Goal: Check status: Check status

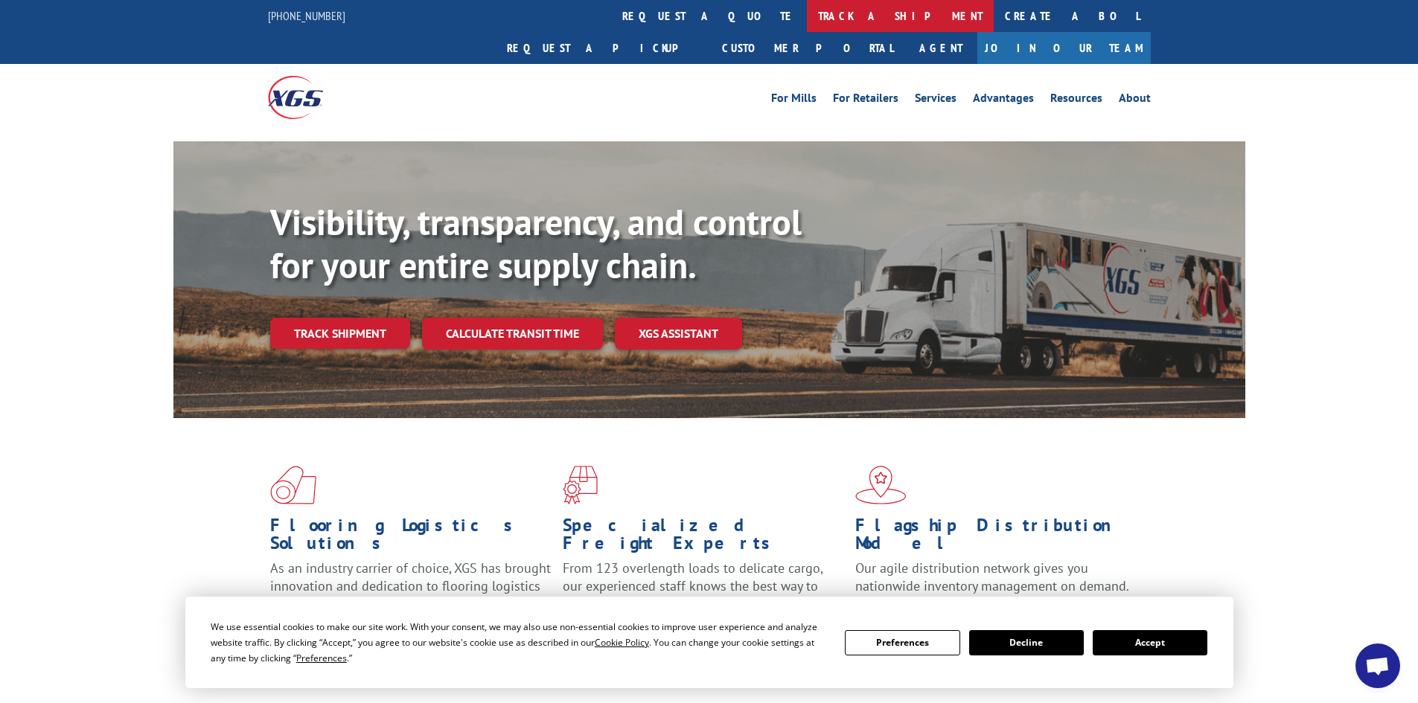
click at [807, 16] on link "track a shipment" at bounding box center [900, 16] width 187 height 32
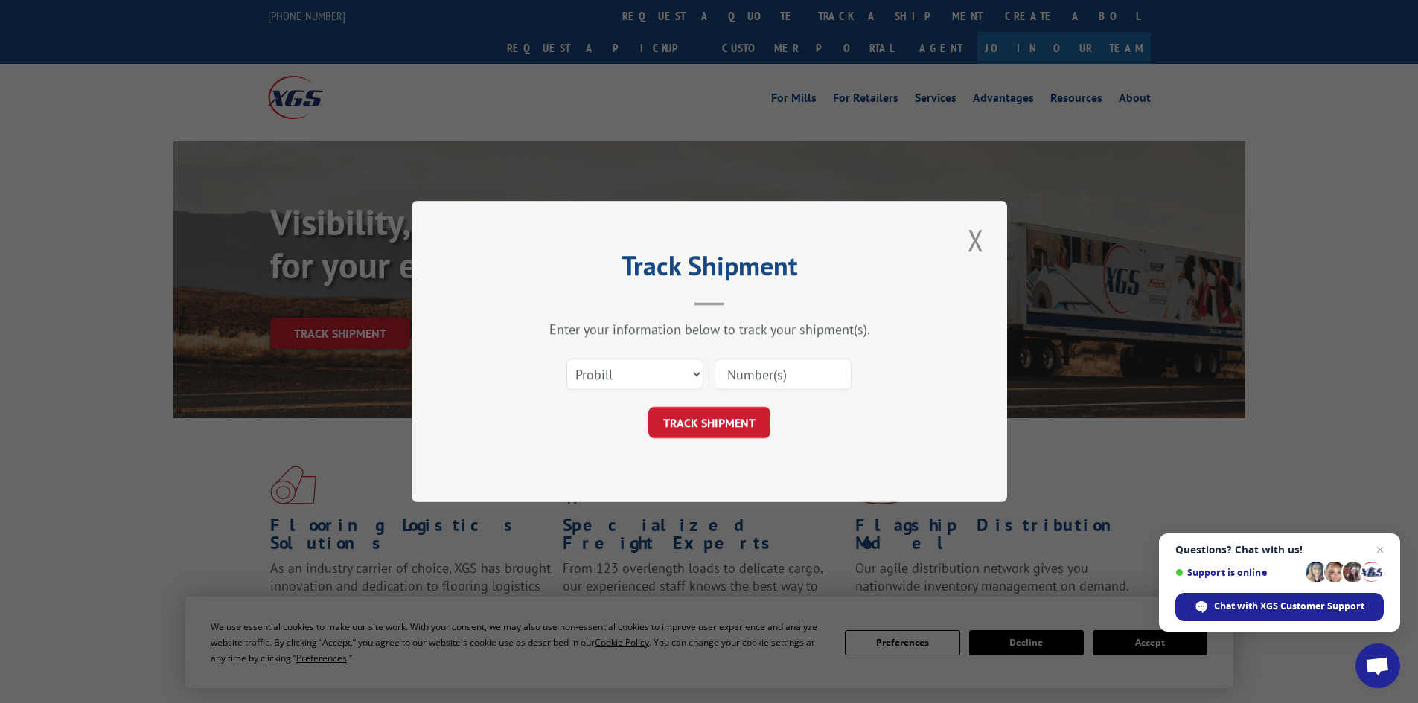
click at [755, 360] on input at bounding box center [782, 374] width 137 height 31
click at [615, 370] on select "Select category... Probill BOL PO" at bounding box center [634, 374] width 137 height 31
select select "bol"
click at [566, 359] on select "Select category... Probill BOL PO" at bounding box center [634, 374] width 137 height 31
click at [793, 370] on input at bounding box center [782, 374] width 137 height 31
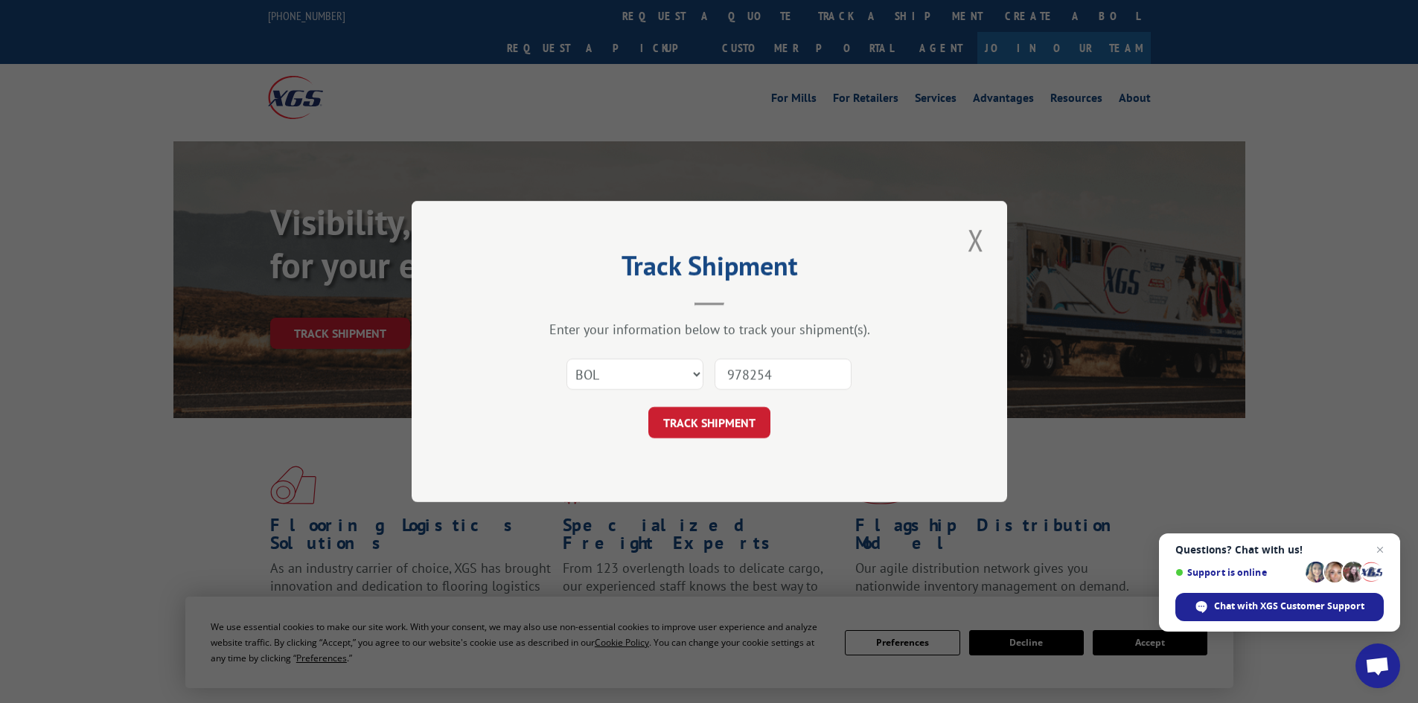
type input "978254"
click at [648, 407] on button "TRACK SHIPMENT" at bounding box center [709, 422] width 122 height 31
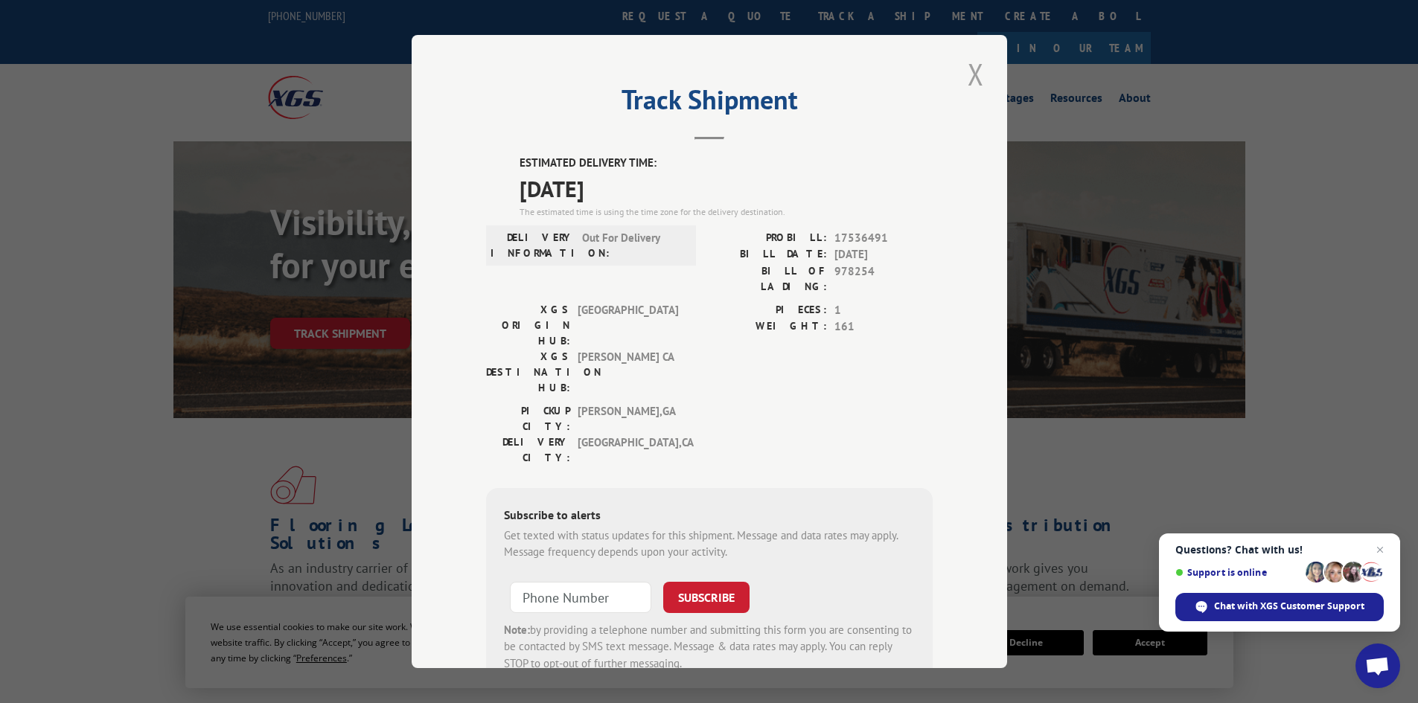
click at [971, 77] on button "Close modal" at bounding box center [975, 74] width 25 height 41
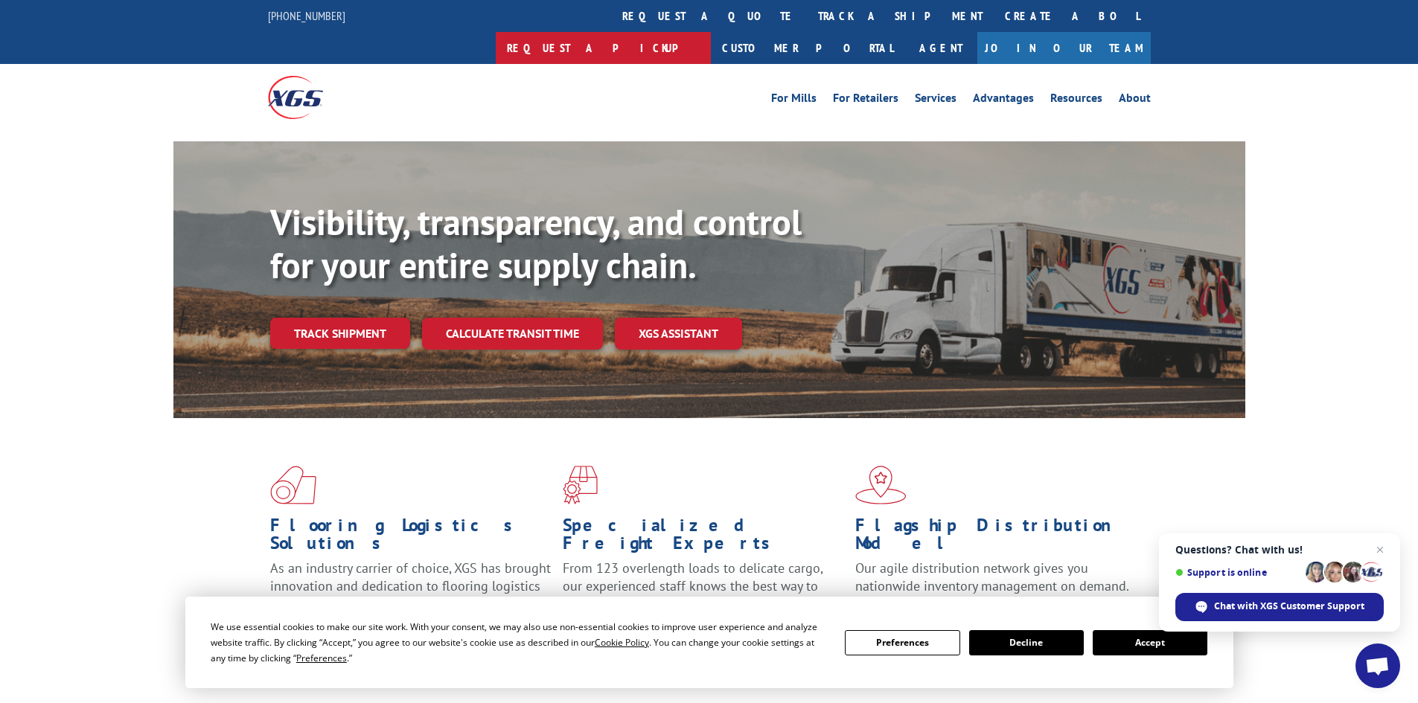
click at [711, 32] on link "Request a pickup" at bounding box center [603, 48] width 215 height 32
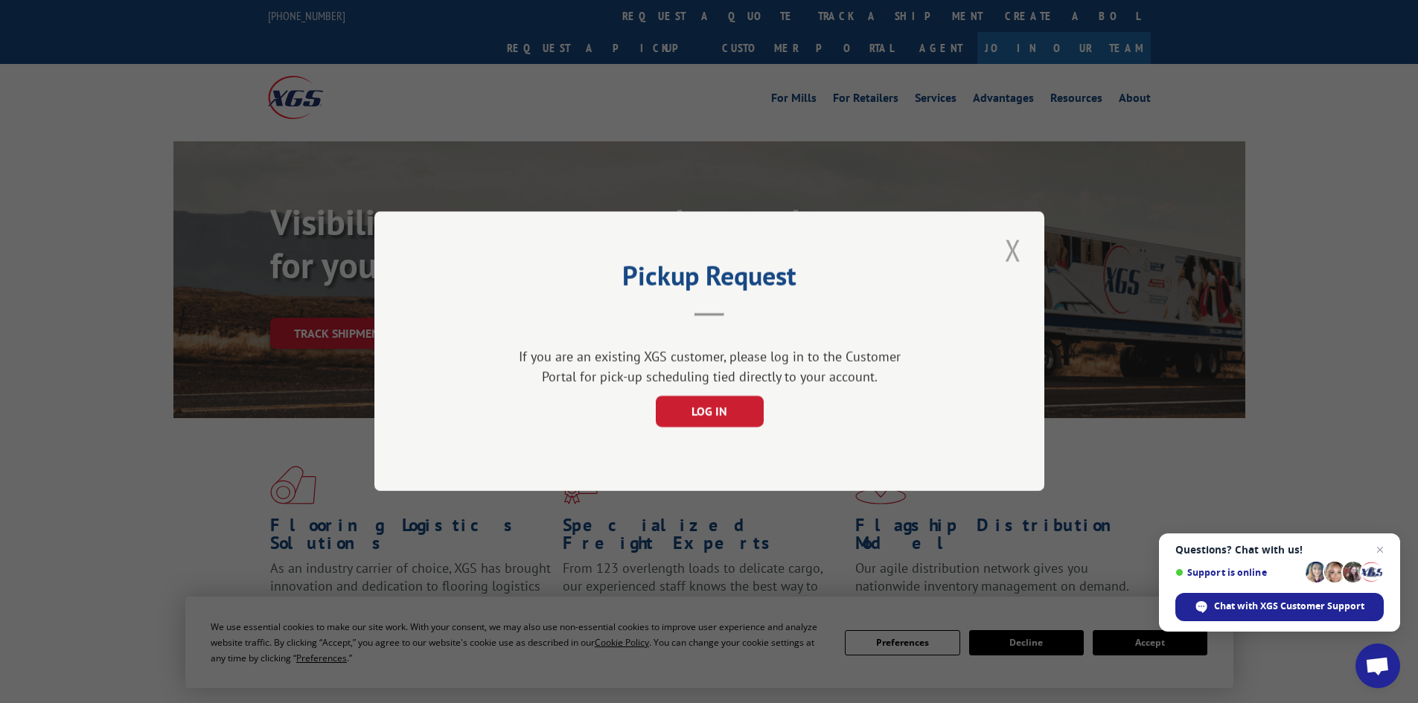
click at [1016, 237] on button "Close modal" at bounding box center [1012, 250] width 25 height 41
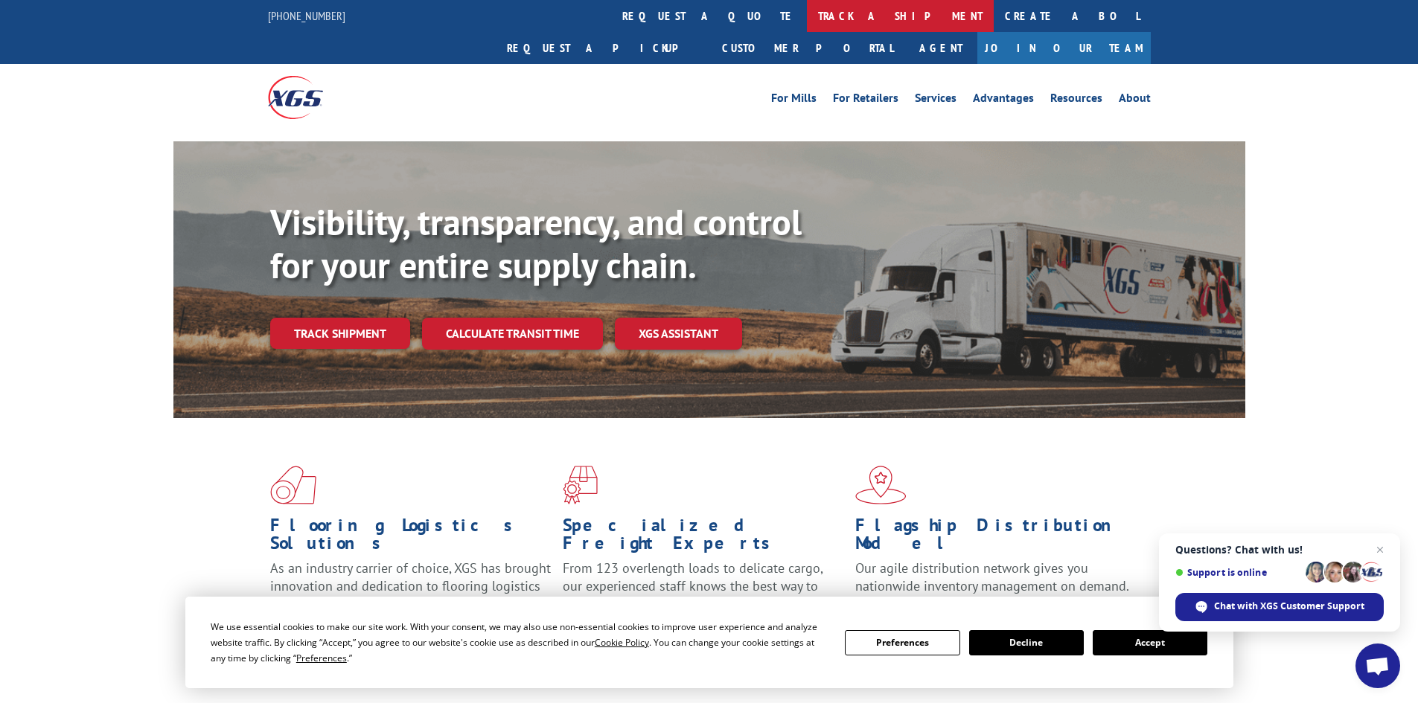
click at [807, 12] on link "track a shipment" at bounding box center [900, 16] width 187 height 32
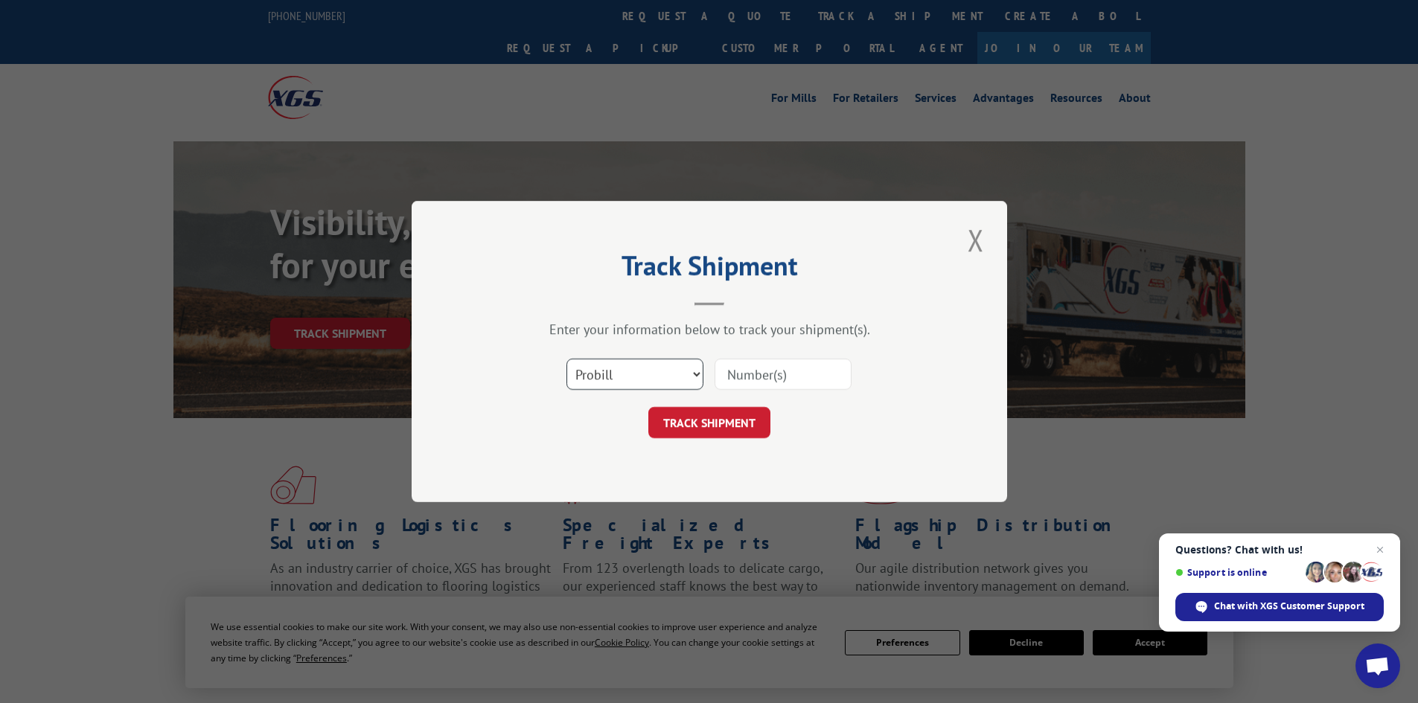
click at [631, 375] on select "Select category... Probill BOL PO" at bounding box center [634, 374] width 137 height 31
select select "bol"
click at [566, 359] on select "Select category... Probill BOL PO" at bounding box center [634, 374] width 137 height 31
click at [758, 367] on input at bounding box center [782, 374] width 137 height 31
type input "487006"
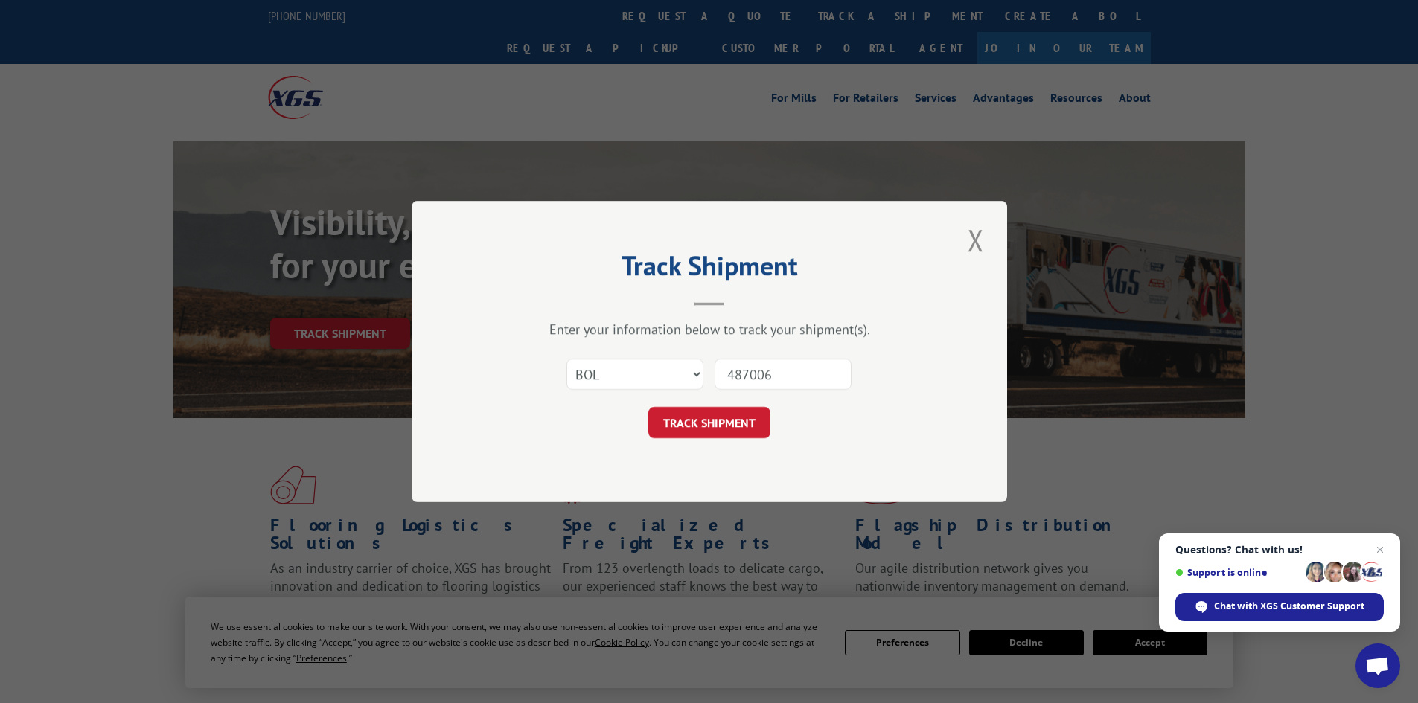
click at [648, 407] on button "TRACK SHIPMENT" at bounding box center [709, 422] width 122 height 31
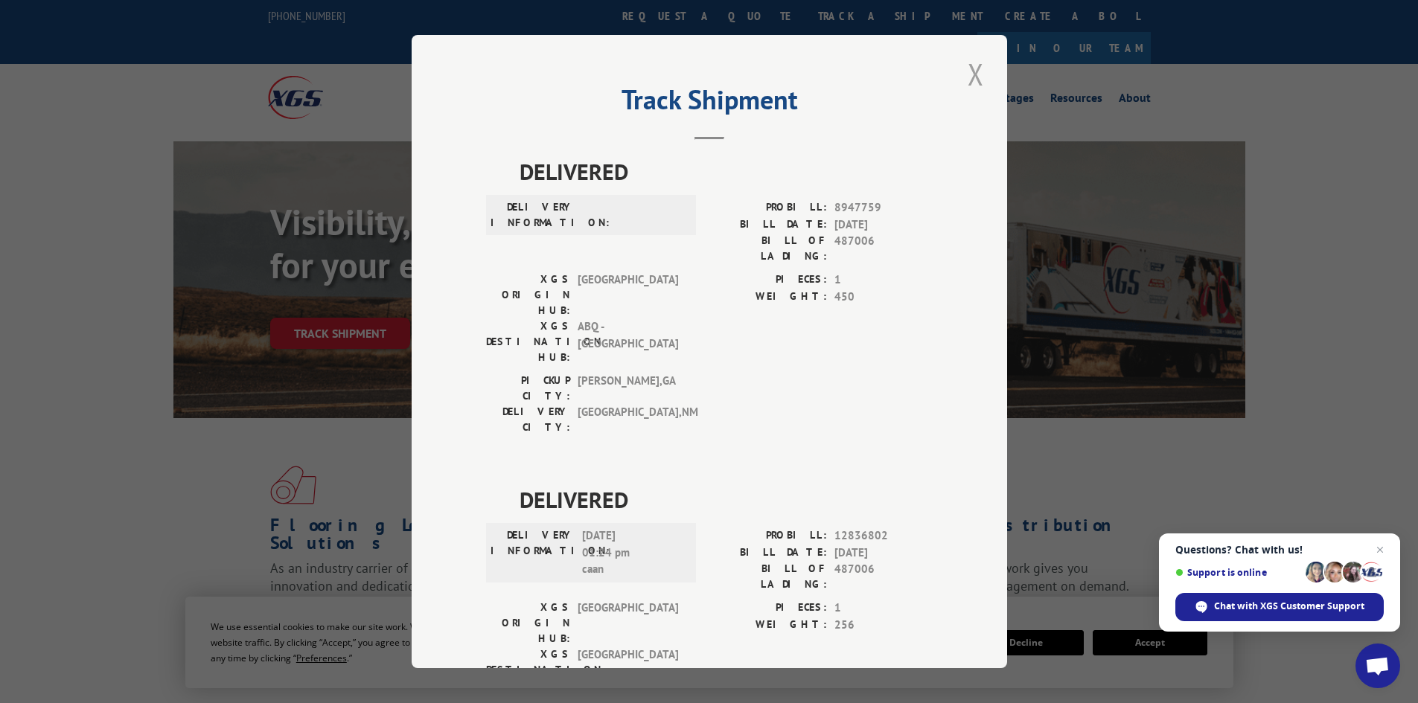
click at [966, 70] on button "Close modal" at bounding box center [975, 74] width 25 height 41
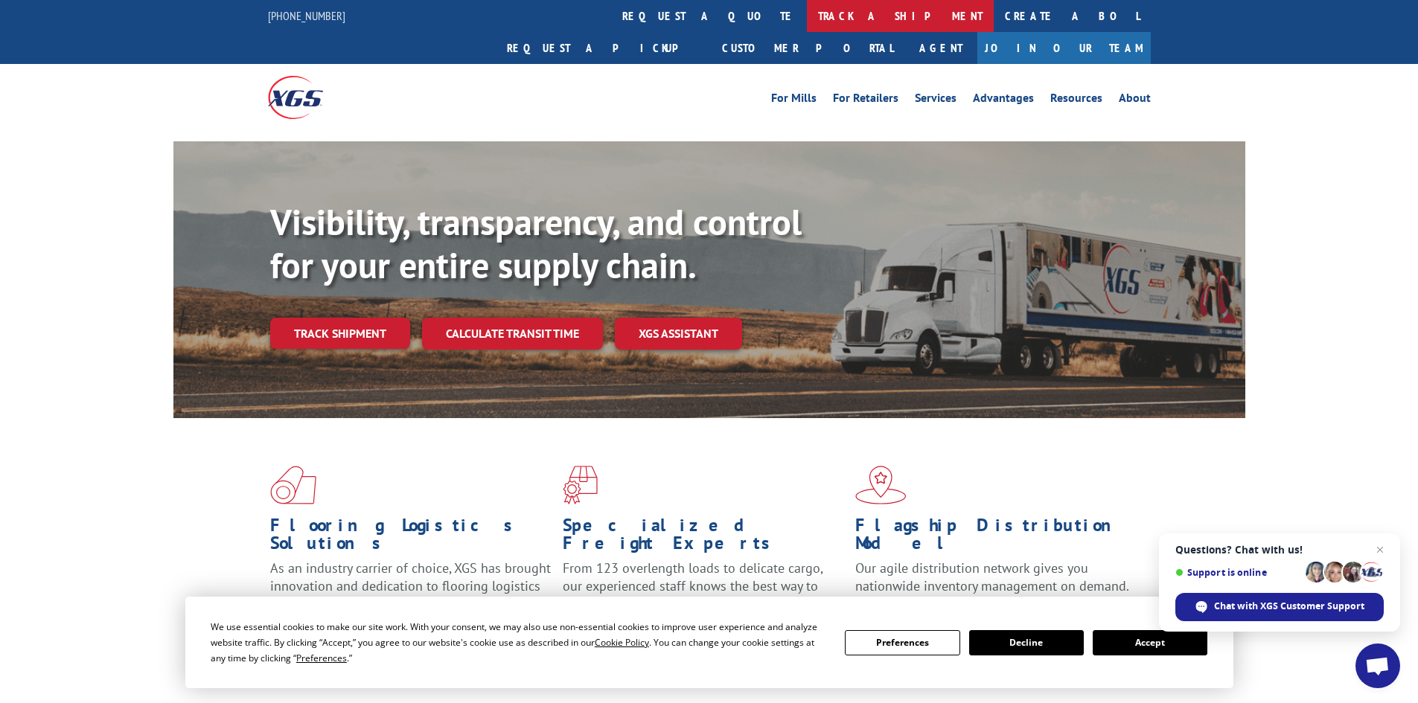
click at [807, 11] on link "track a shipment" at bounding box center [900, 16] width 187 height 32
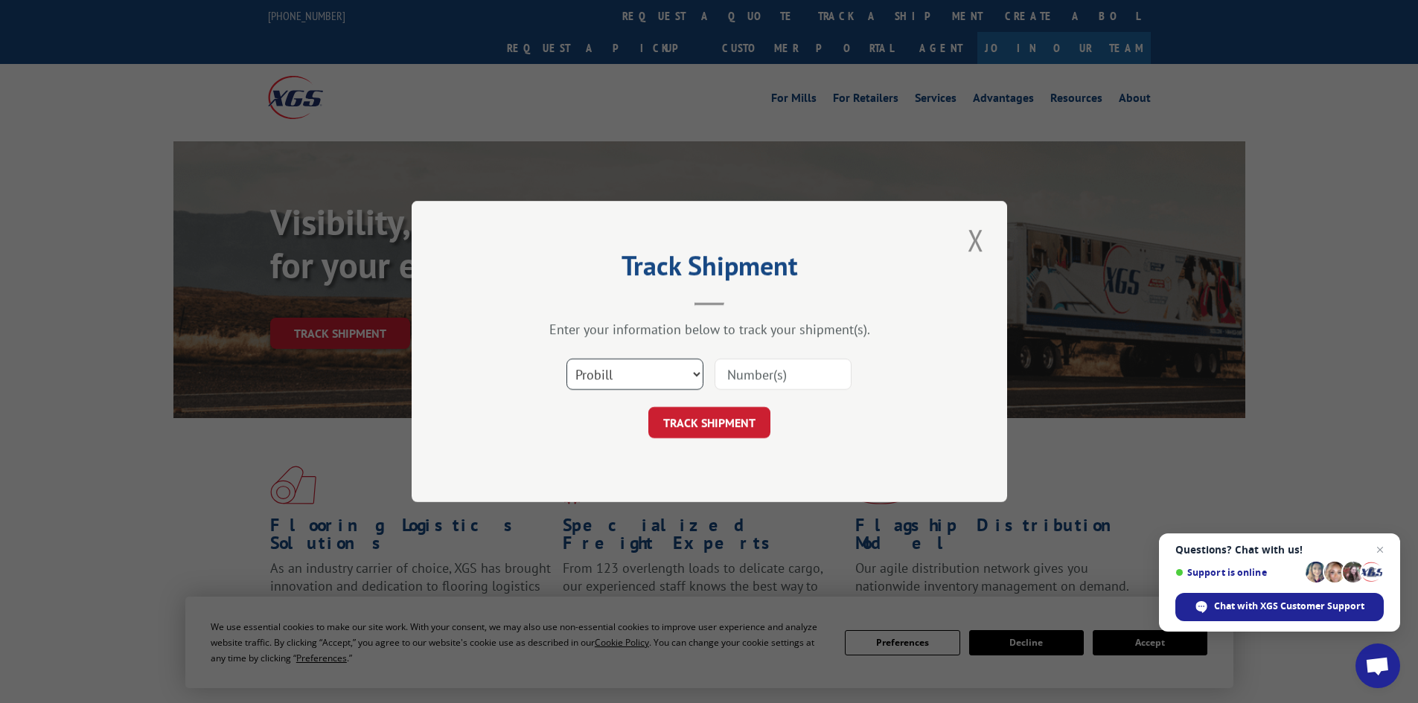
click at [671, 380] on select "Select category... Probill BOL PO" at bounding box center [634, 374] width 137 height 31
select select "bol"
click at [566, 359] on select "Select category... Probill BOL PO" at bounding box center [634, 374] width 137 height 31
click at [823, 380] on input at bounding box center [782, 374] width 137 height 31
type input "487006"
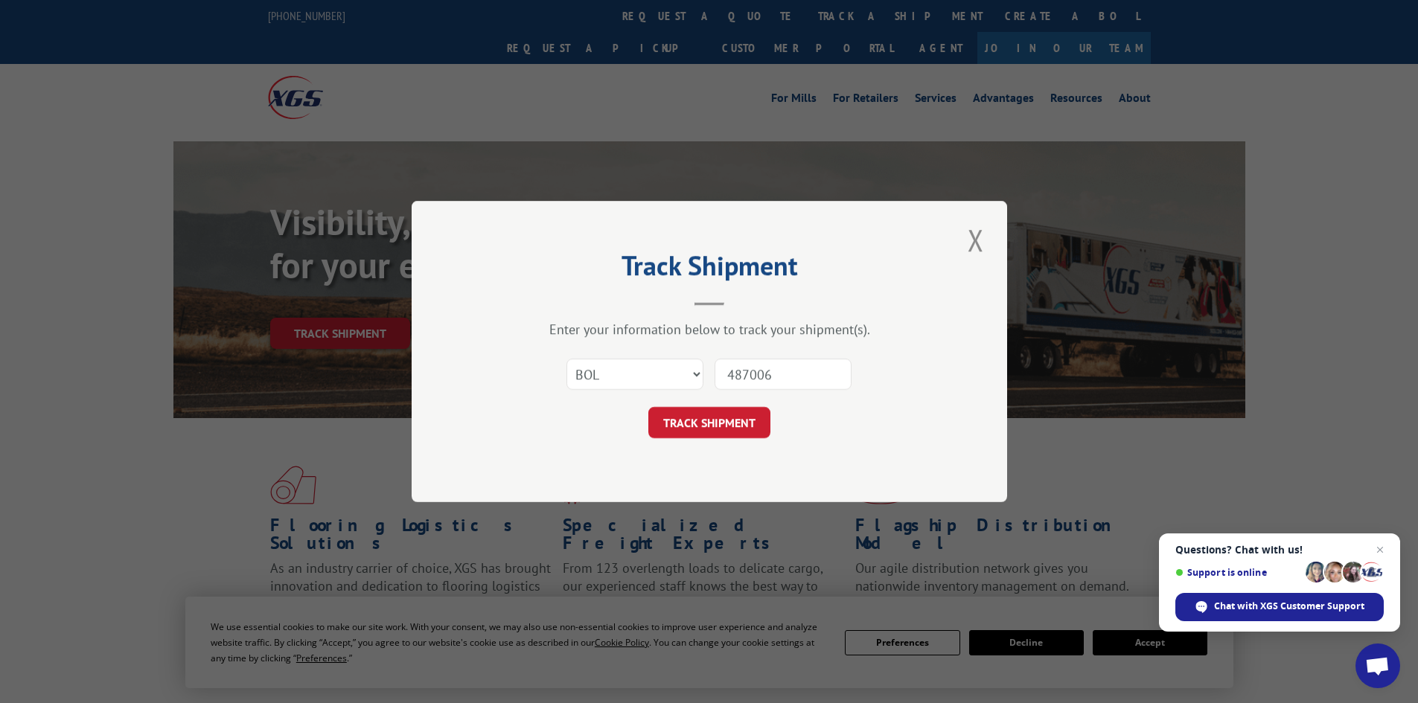
click at [648, 407] on button "TRACK SHIPMENT" at bounding box center [709, 422] width 122 height 31
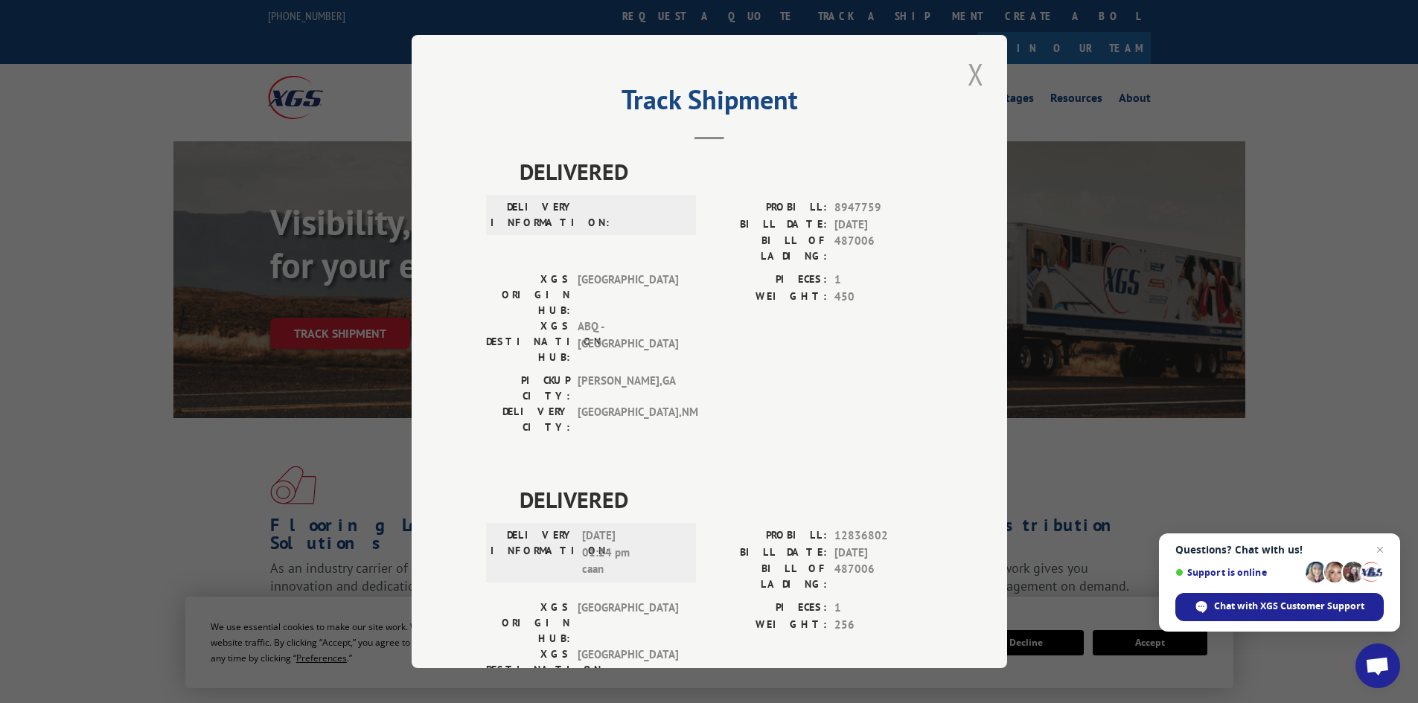
click at [965, 69] on button "Close modal" at bounding box center [975, 74] width 25 height 41
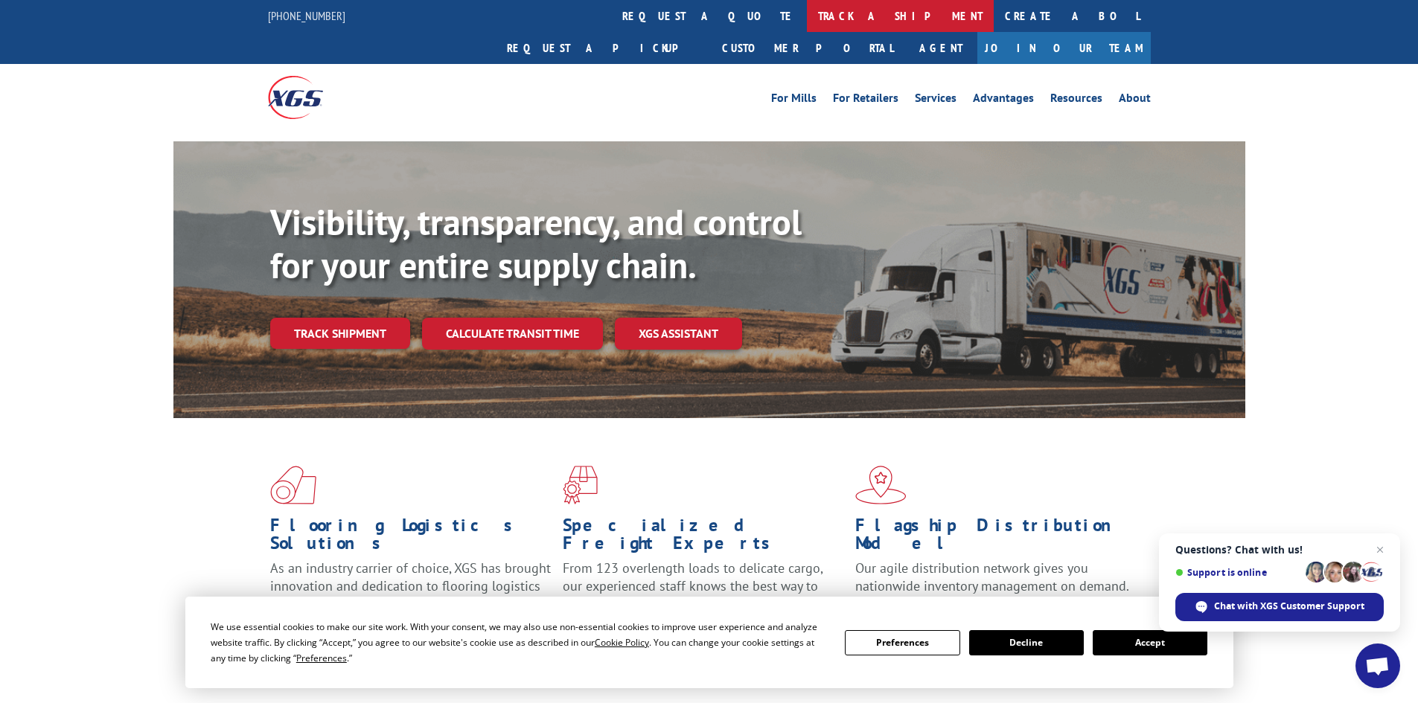
click at [807, 19] on link "track a shipment" at bounding box center [900, 16] width 187 height 32
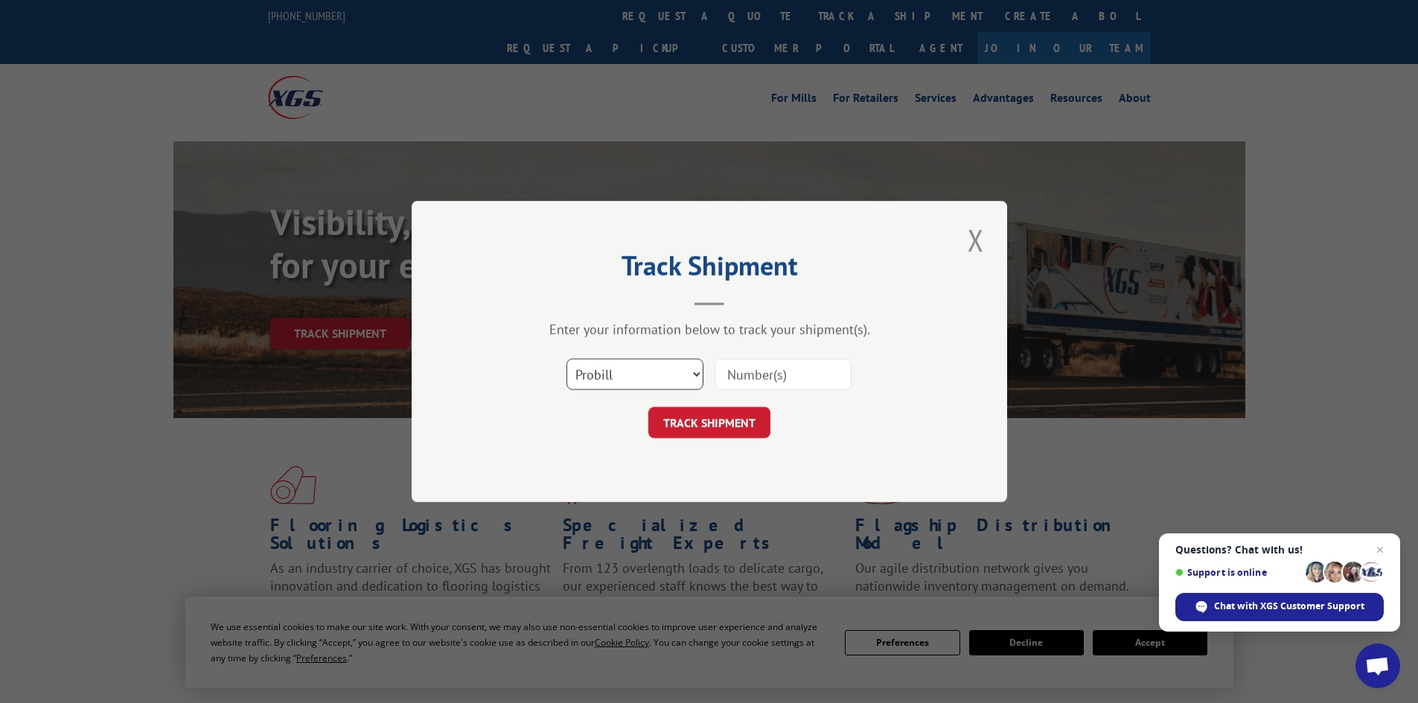
click at [664, 363] on select "Select category... Probill BOL PO" at bounding box center [634, 374] width 137 height 31
click at [566, 359] on select "Select category... Probill BOL PO" at bounding box center [634, 374] width 137 height 31
click at [787, 376] on input at bounding box center [782, 374] width 137 height 31
click at [762, 362] on input at bounding box center [782, 374] width 137 height 31
type input "4870076"
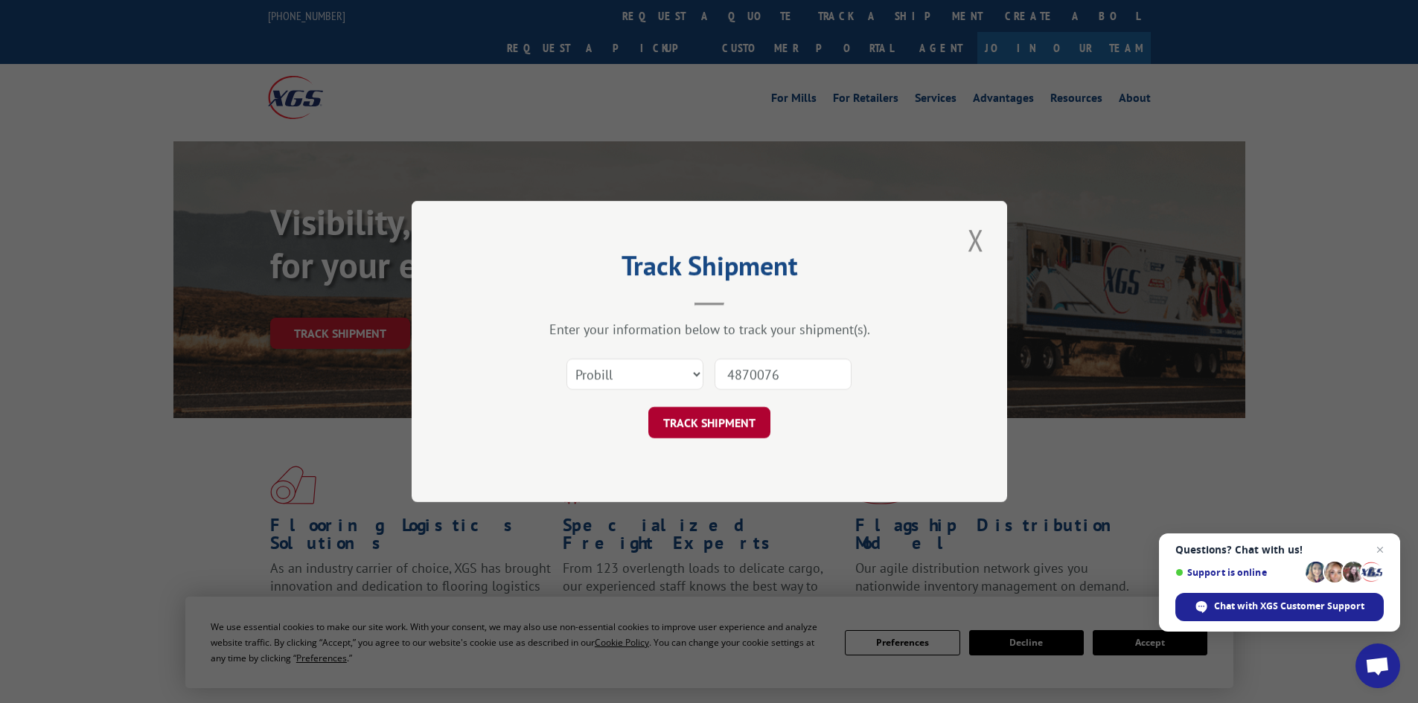
click at [723, 423] on button "TRACK SHIPMENT" at bounding box center [709, 422] width 122 height 31
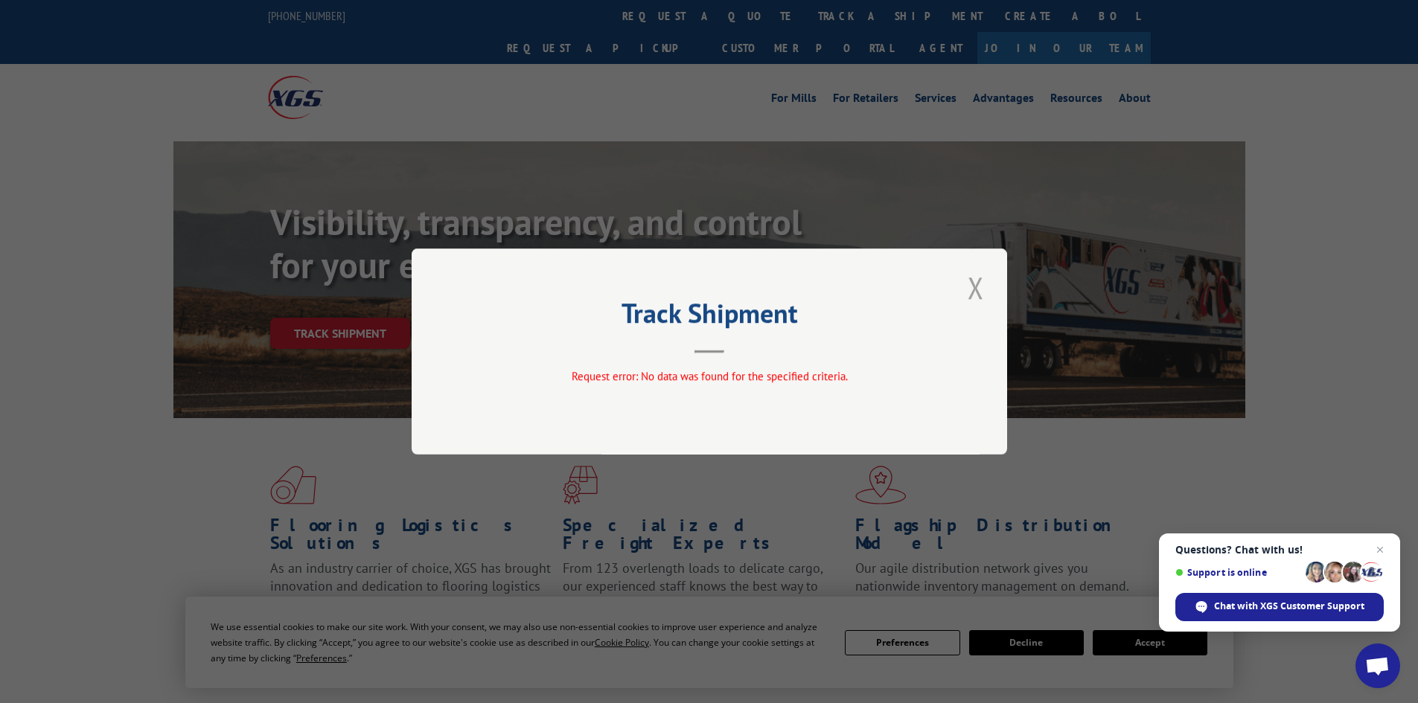
click at [980, 287] on button "Close modal" at bounding box center [975, 287] width 25 height 41
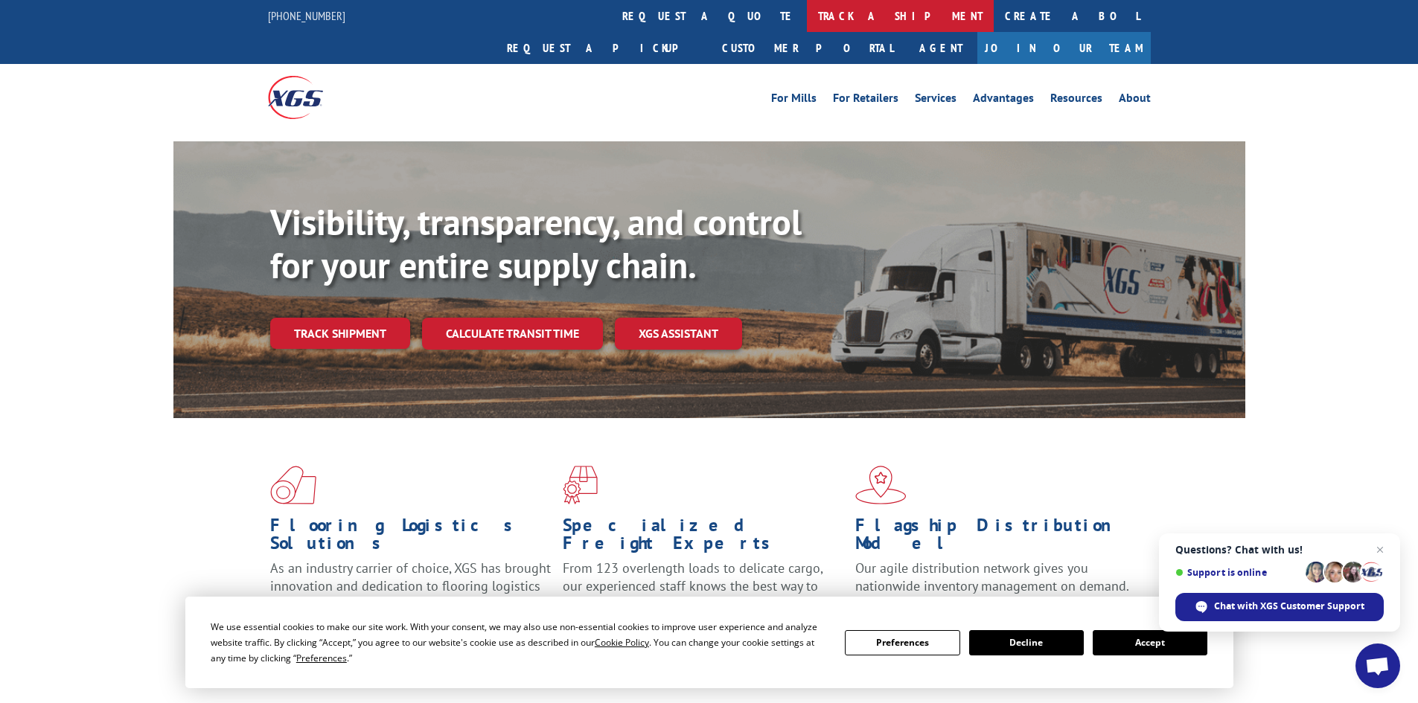
click at [807, 14] on link "track a shipment" at bounding box center [900, 16] width 187 height 32
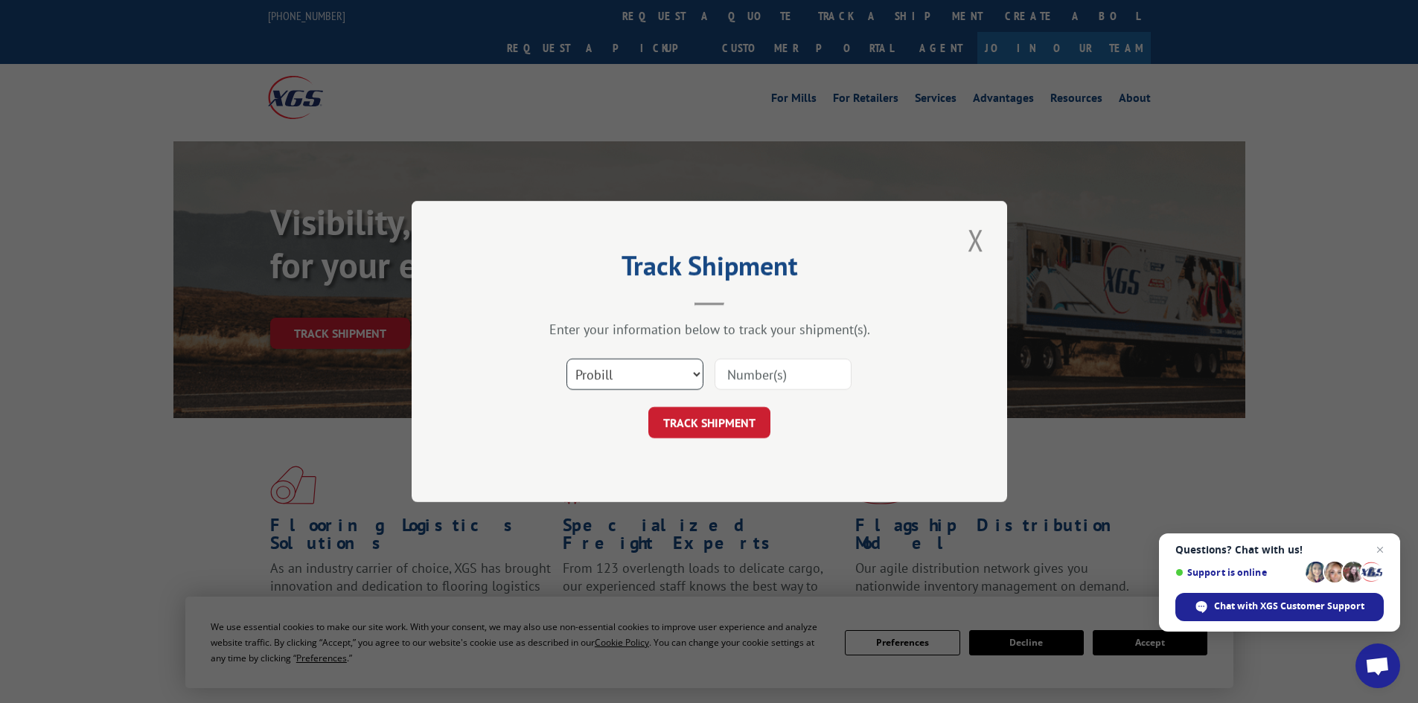
click at [607, 381] on select "Select category... Probill BOL PO" at bounding box center [634, 374] width 137 height 31
select select "bol"
click at [566, 359] on select "Select category... Probill BOL PO" at bounding box center [634, 374] width 137 height 31
click at [726, 378] on input at bounding box center [782, 374] width 137 height 31
type input "4870076"
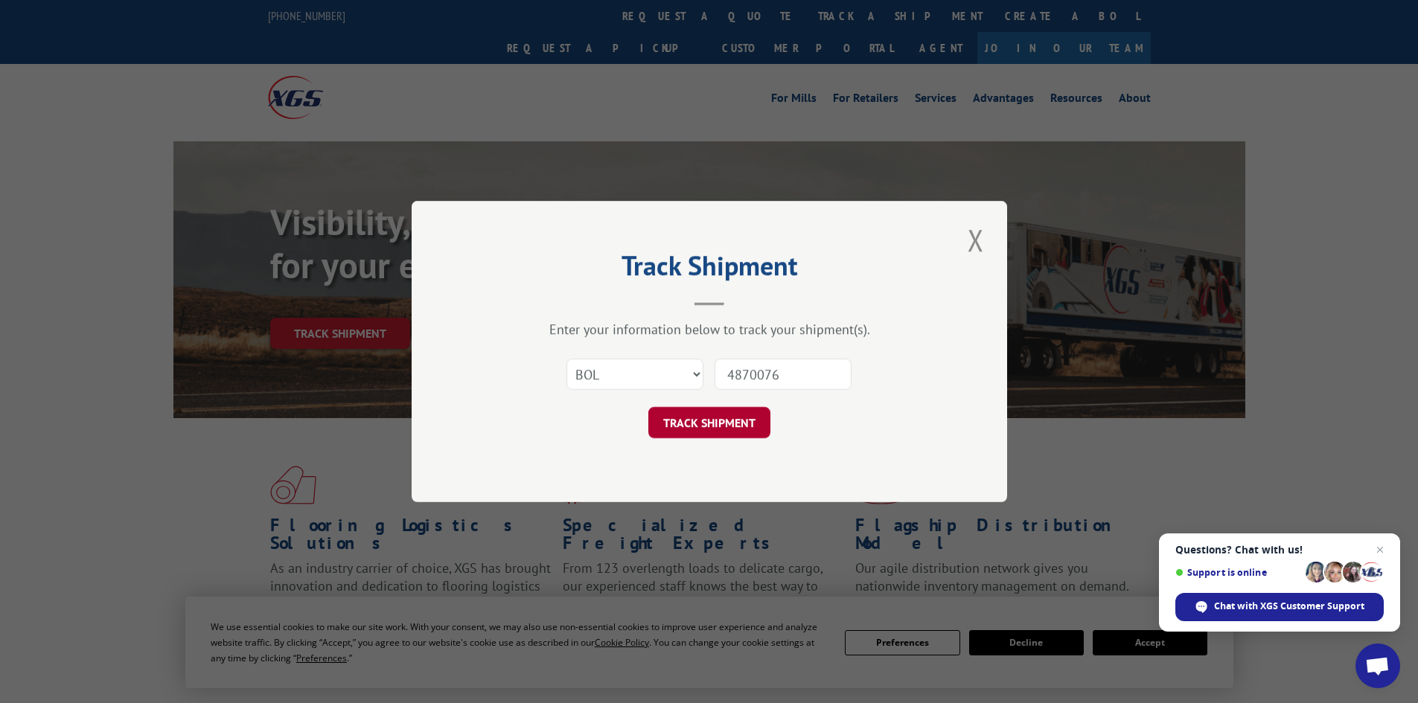
click at [720, 421] on button "TRACK SHIPMENT" at bounding box center [709, 422] width 122 height 31
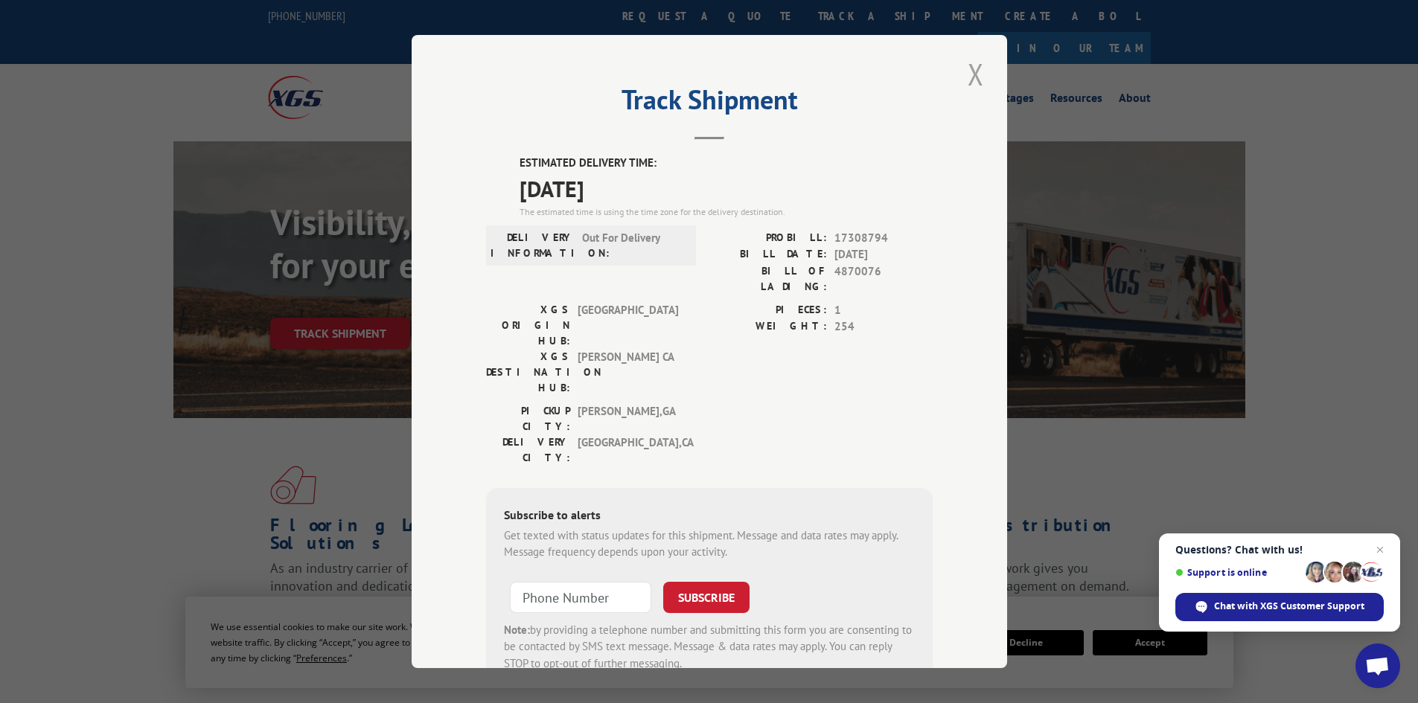
click at [967, 74] on button "Close modal" at bounding box center [975, 74] width 25 height 41
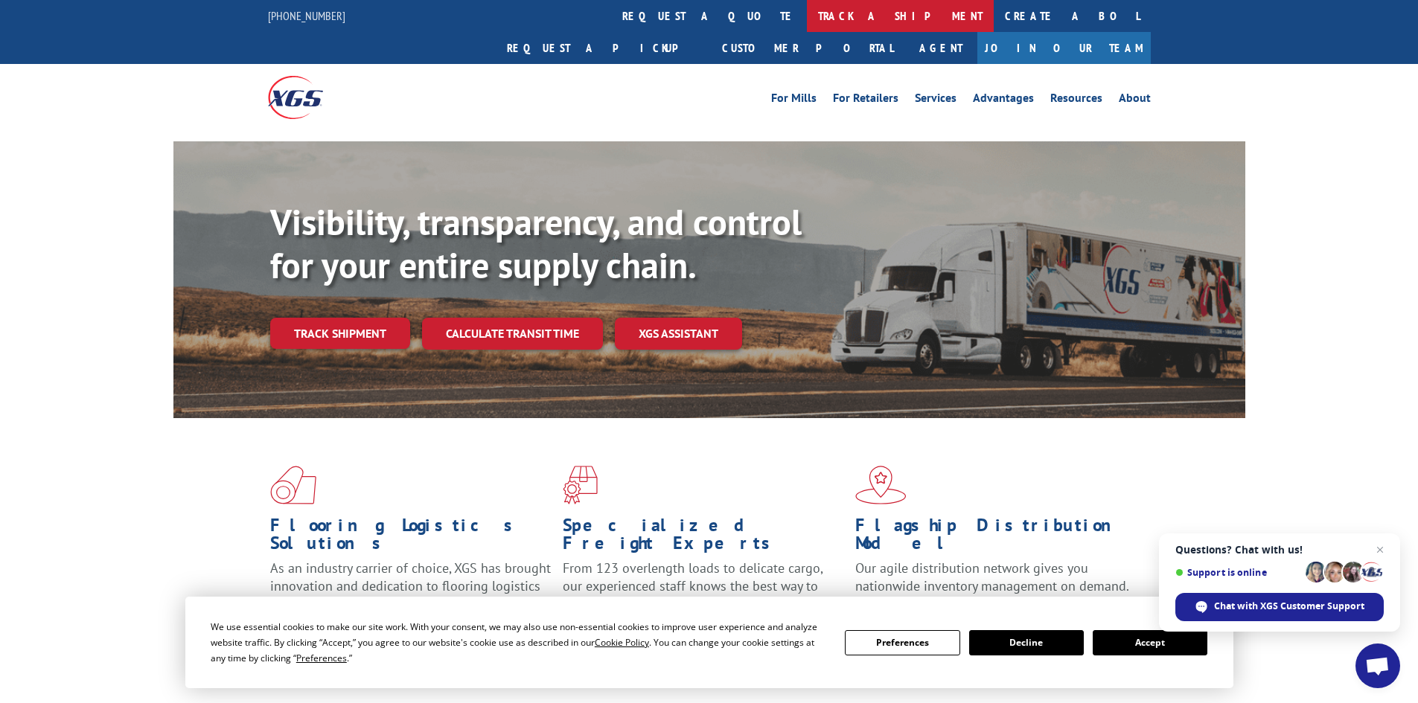
click at [807, 21] on link "track a shipment" at bounding box center [900, 16] width 187 height 32
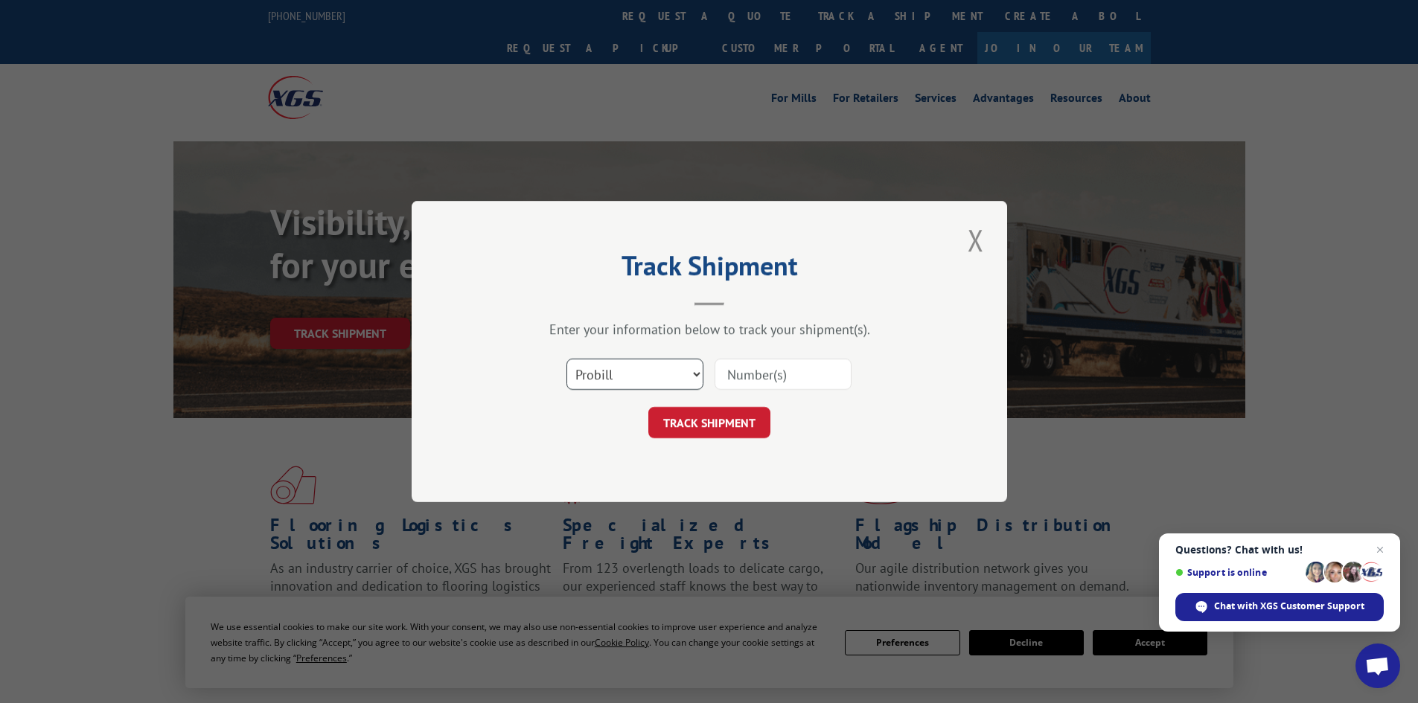
click at [697, 372] on select "Select category... Probill BOL PO" at bounding box center [634, 374] width 137 height 31
select select "bol"
click at [566, 359] on select "Select category... Probill BOL PO" at bounding box center [634, 374] width 137 height 31
click at [775, 371] on input at bounding box center [782, 374] width 137 height 31
type input "5958279"
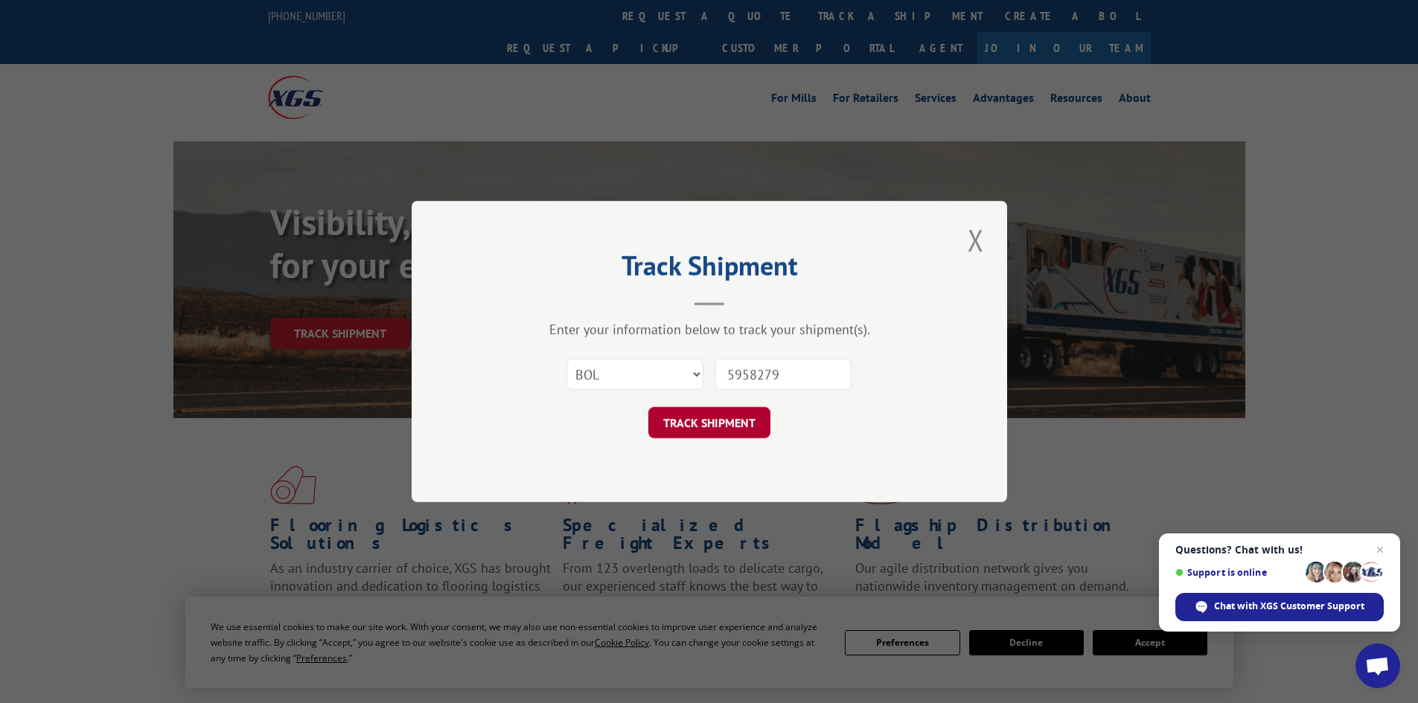
click at [729, 419] on button "TRACK SHIPMENT" at bounding box center [709, 422] width 122 height 31
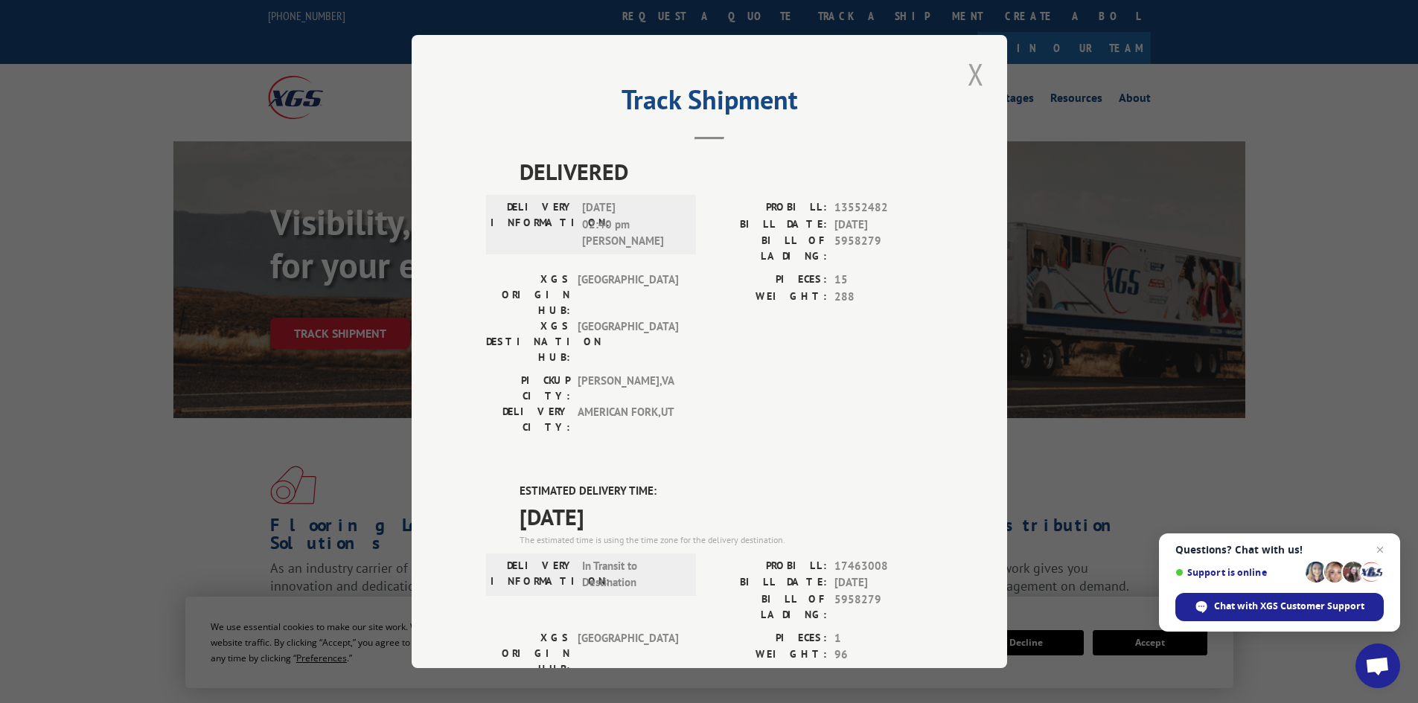
click at [969, 77] on button "Close modal" at bounding box center [975, 74] width 25 height 41
